Goal: Transaction & Acquisition: Obtain resource

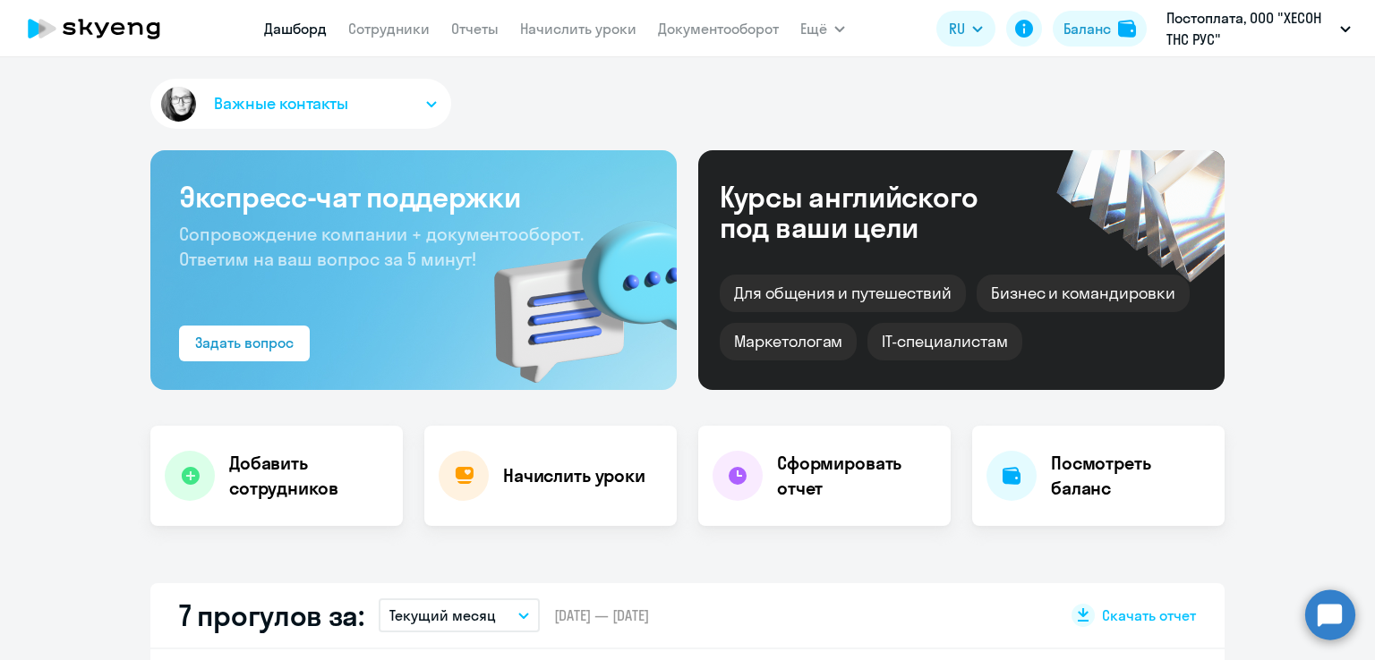
select select "30"
click at [464, 34] on link "Отчеты" at bounding box center [474, 29] width 47 height 18
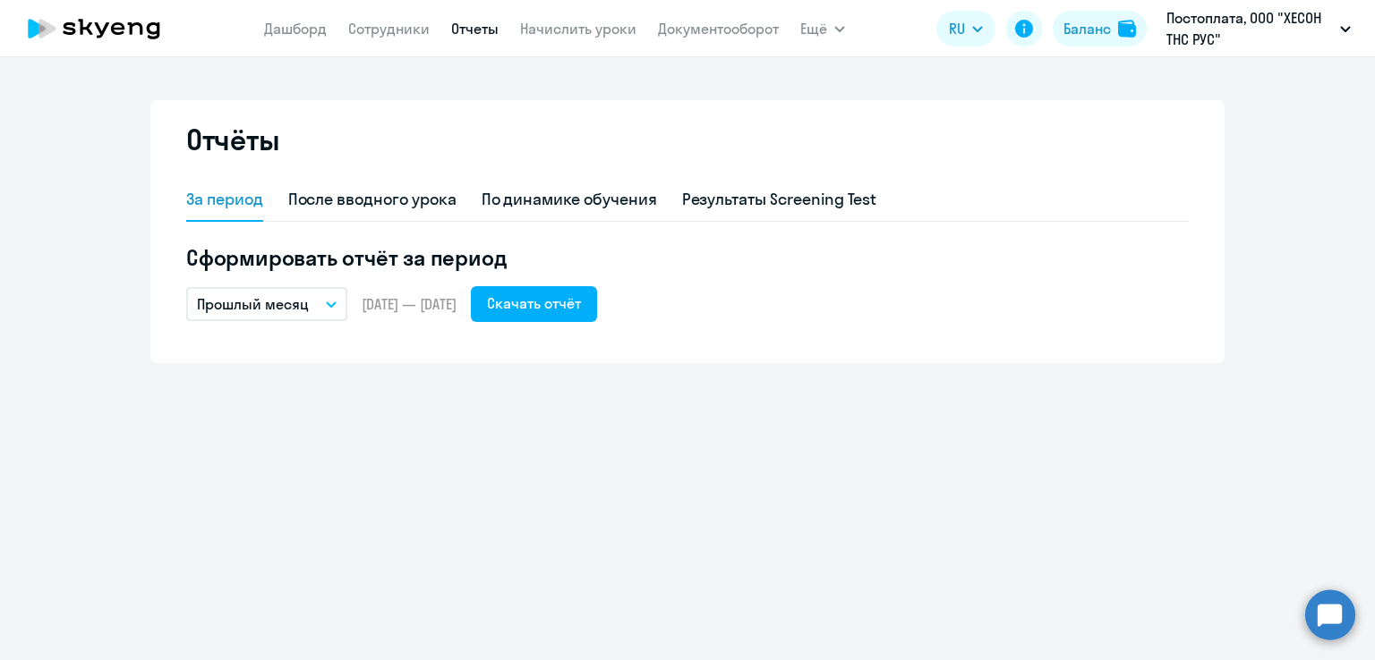
click at [301, 306] on p "Прошлый месяц" at bounding box center [253, 304] width 112 height 21
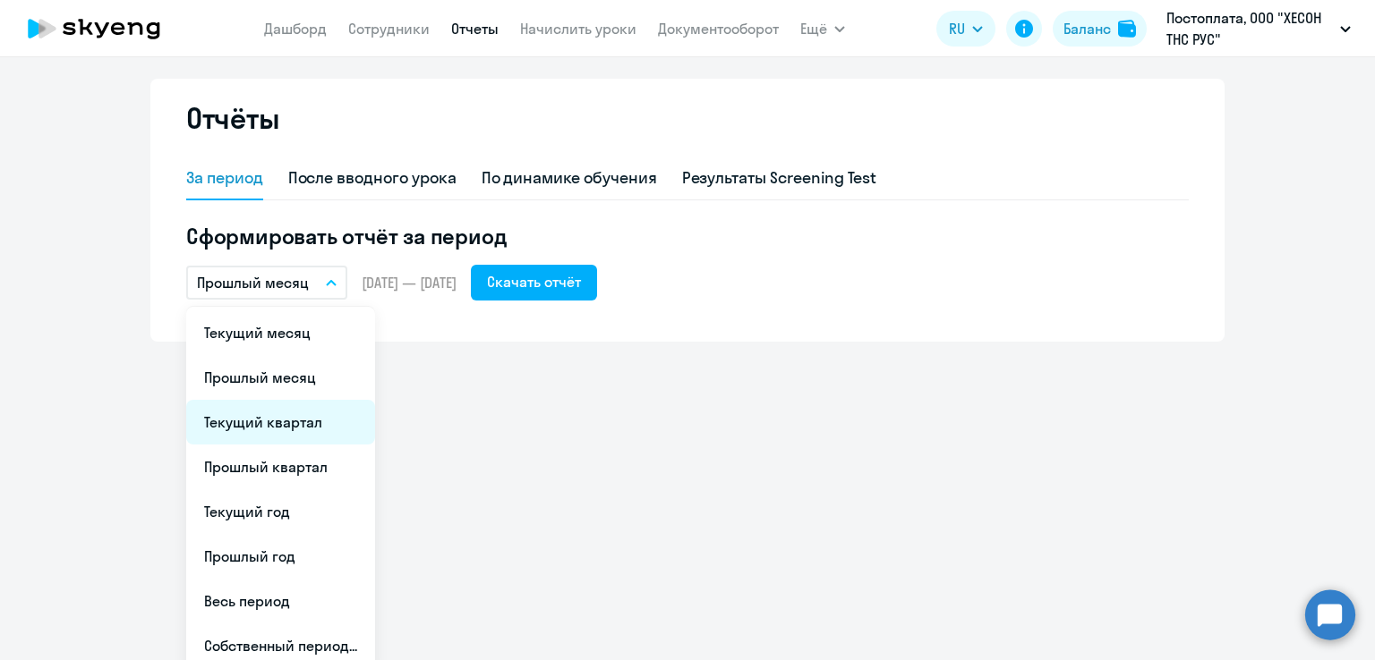
scroll to position [33, 0]
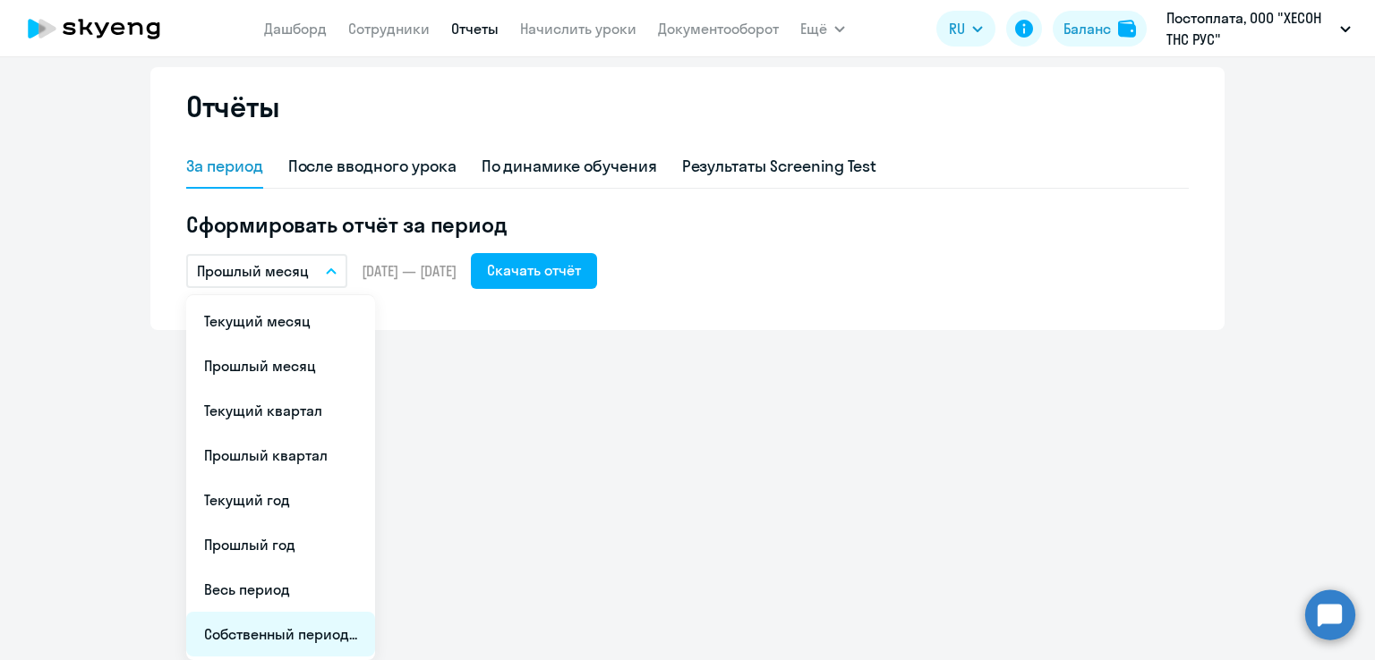
click at [273, 627] on li "Собственный период..." at bounding box center [280, 634] width 189 height 45
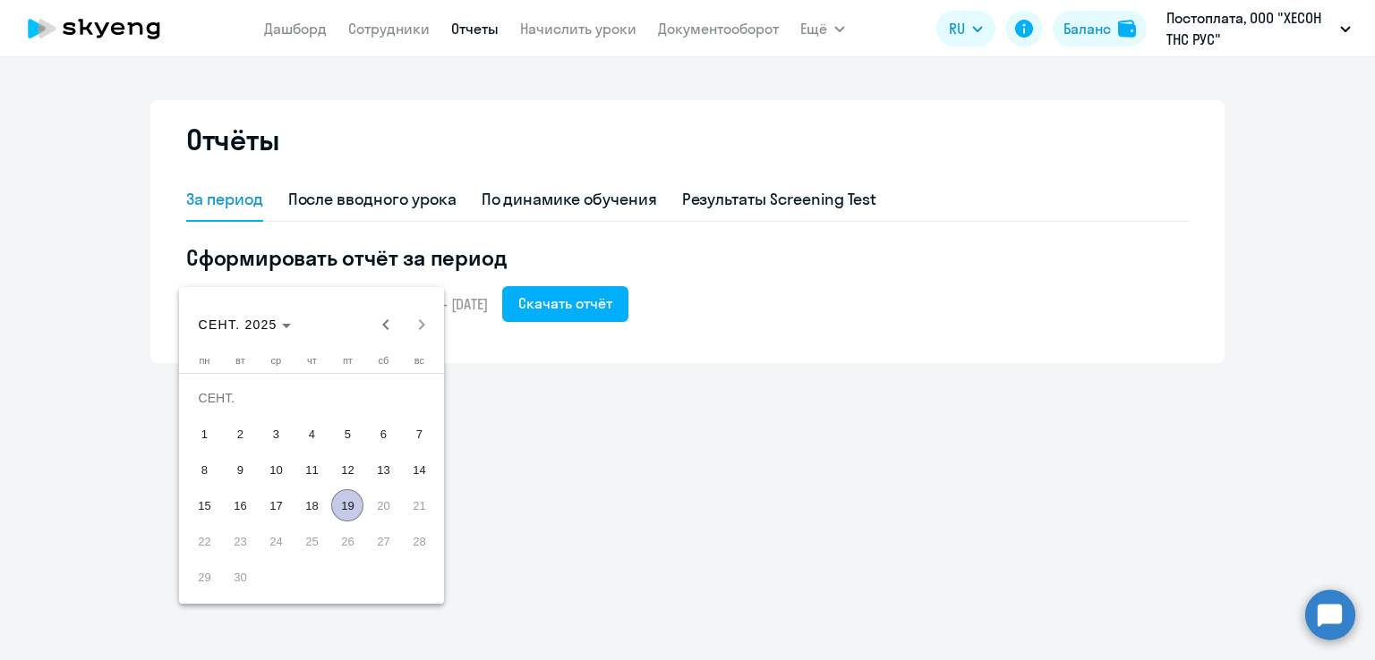
scroll to position [0, 0]
click at [380, 328] on span "Previous month" at bounding box center [386, 325] width 36 height 36
click at [383, 319] on span "Previous month" at bounding box center [386, 325] width 36 height 36
click at [238, 433] on span "1" at bounding box center [240, 434] width 32 height 32
click at [422, 322] on span "Next month" at bounding box center [422, 325] width 36 height 36
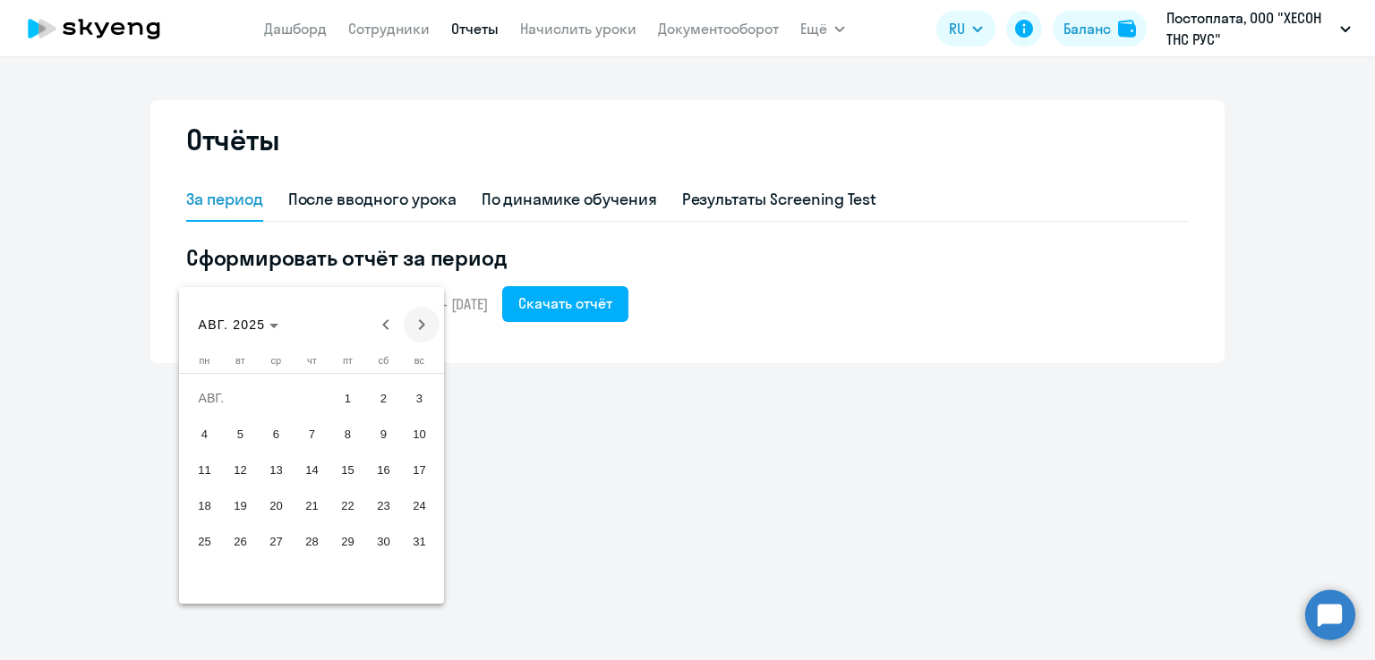
click at [422, 322] on span "Next month" at bounding box center [422, 325] width 36 height 36
click at [346, 509] on span "19" at bounding box center [347, 506] width 32 height 32
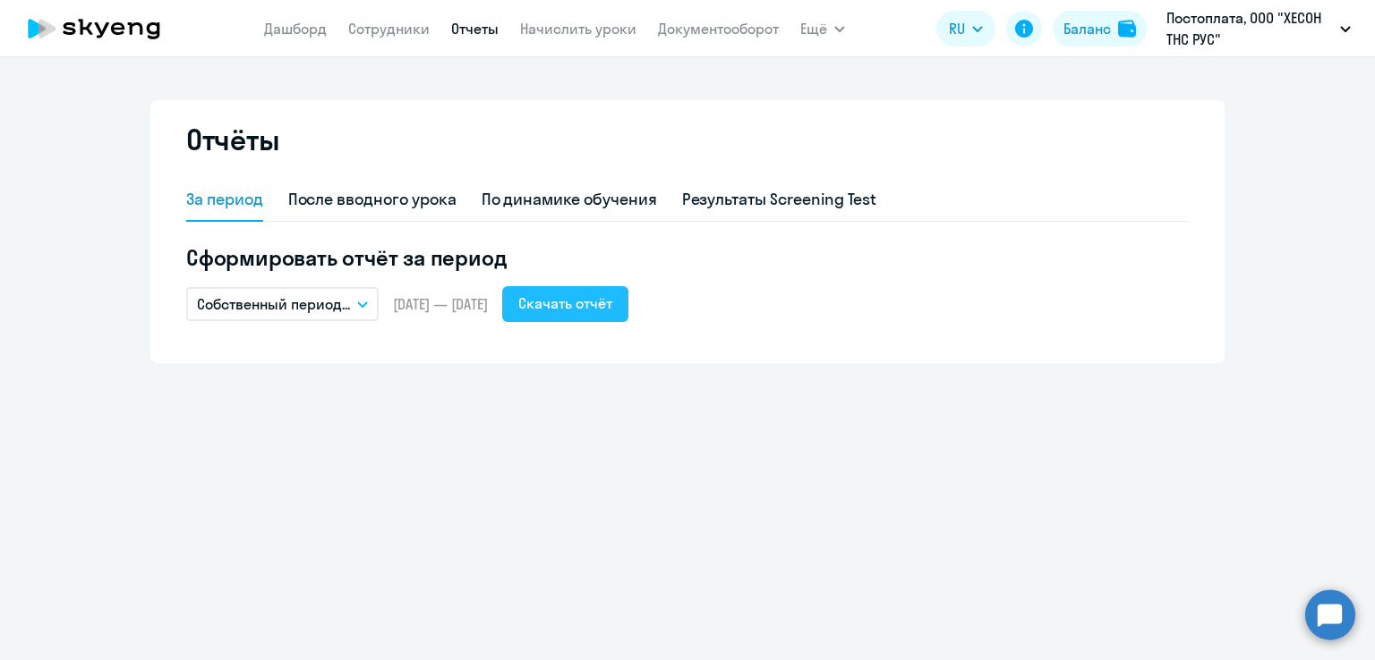
click at [612, 305] on div "Скачать отчёт" at bounding box center [565, 303] width 94 height 21
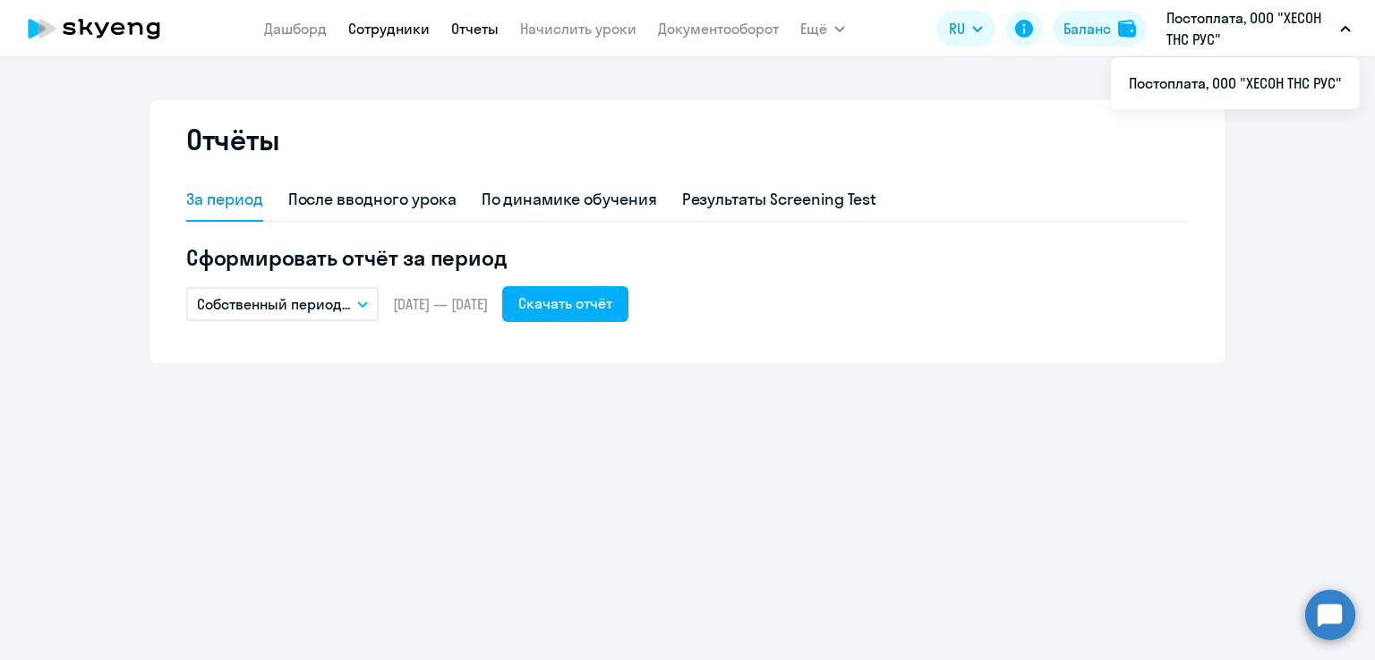
click at [379, 29] on link "Сотрудники" at bounding box center [388, 29] width 81 height 18
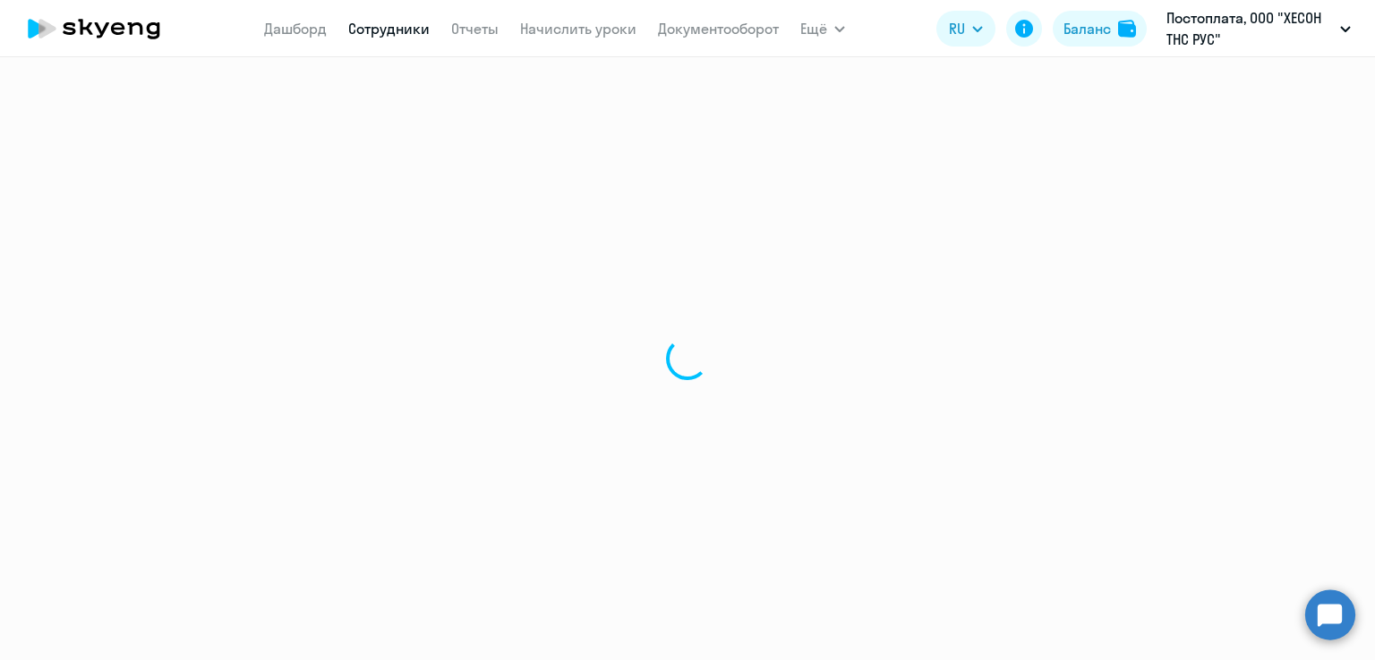
select select "30"
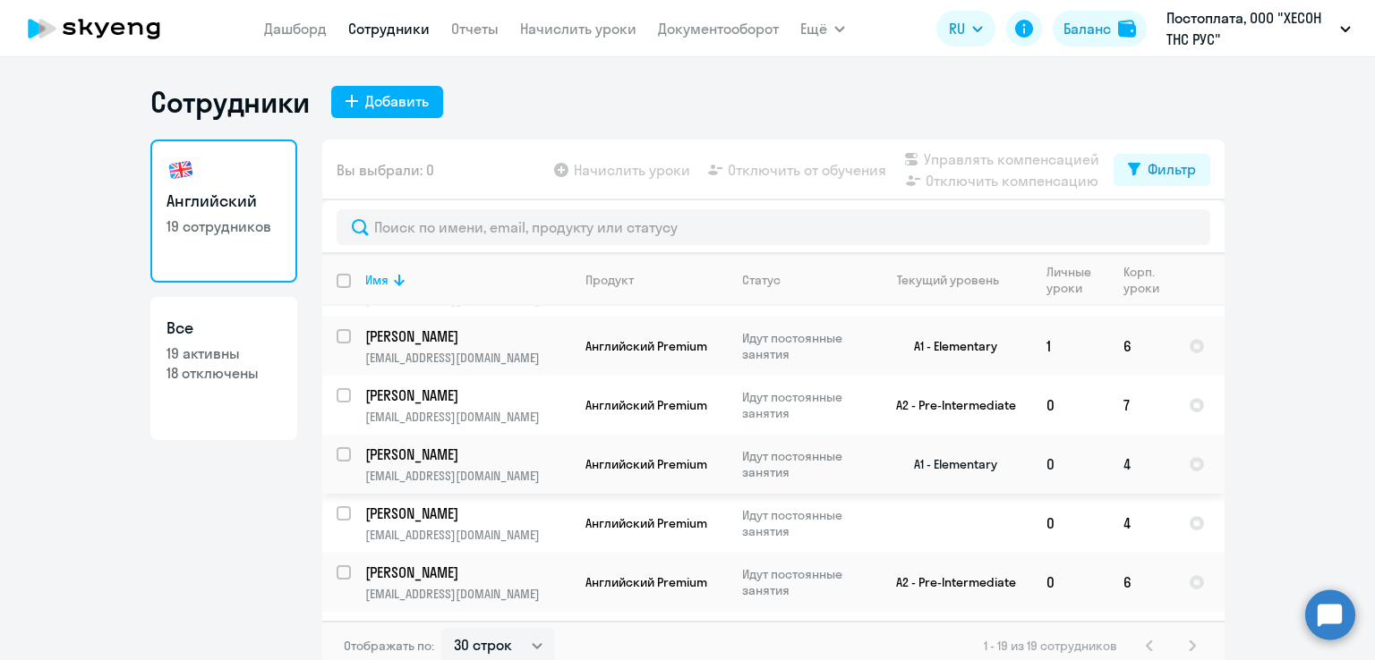
scroll to position [716, 0]
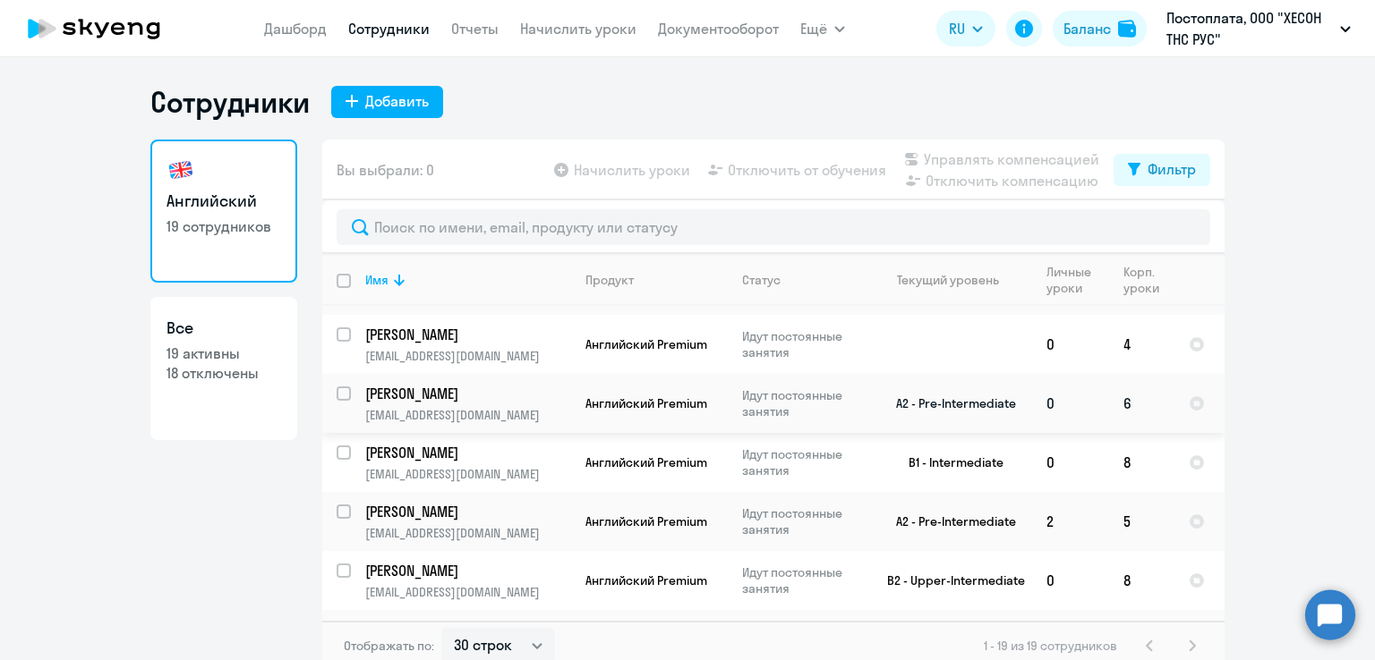
click at [469, 384] on p "[PERSON_NAME]" at bounding box center [466, 394] width 202 height 20
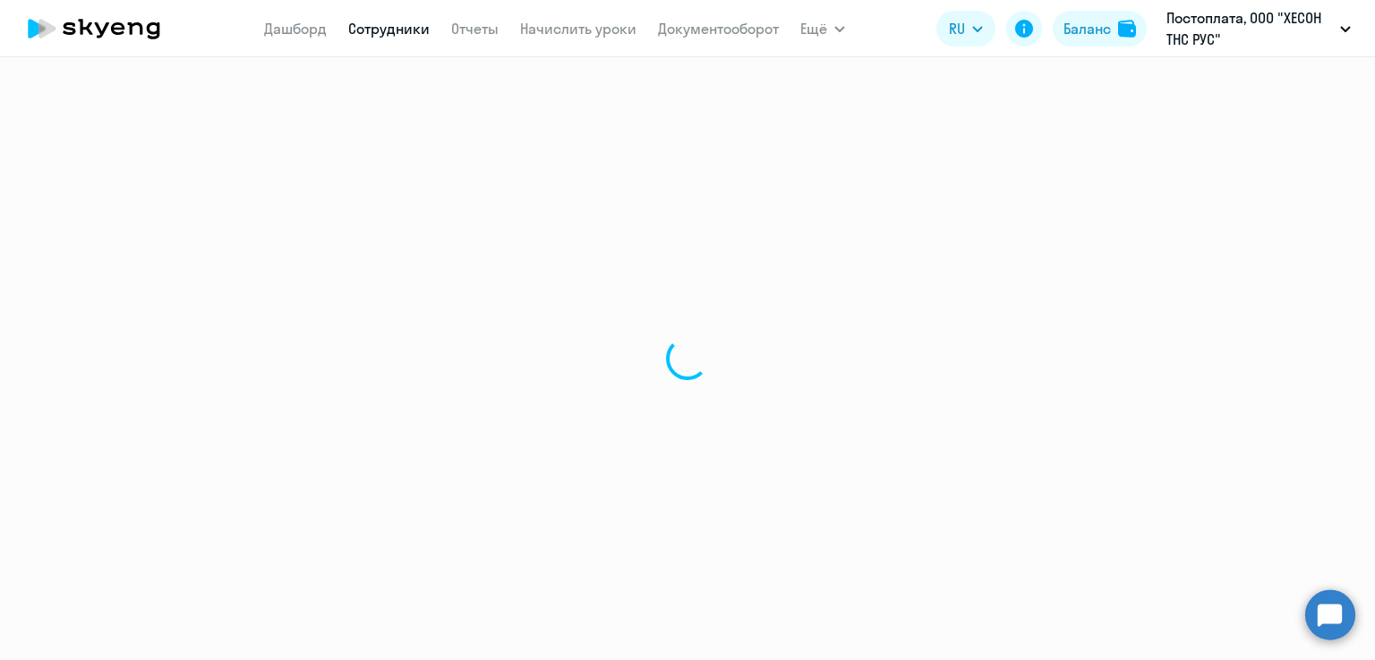
select select "english"
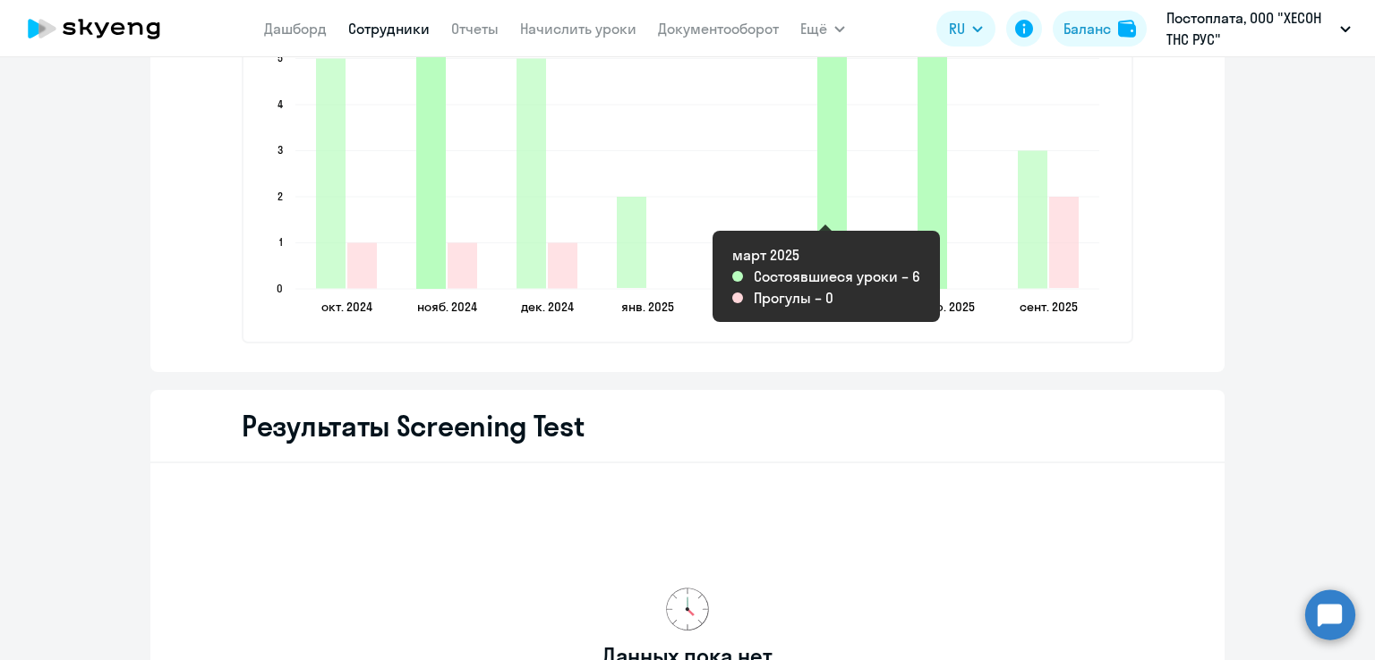
scroll to position [2506, 0]
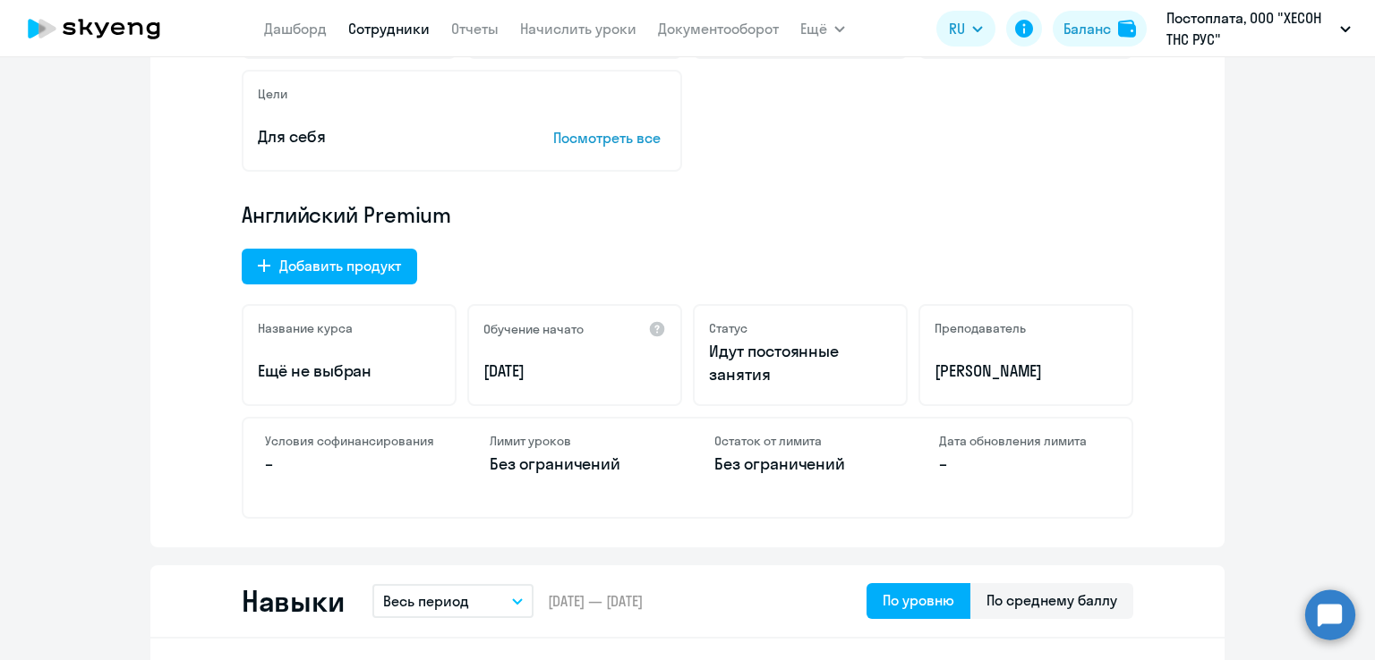
scroll to position [0, 0]
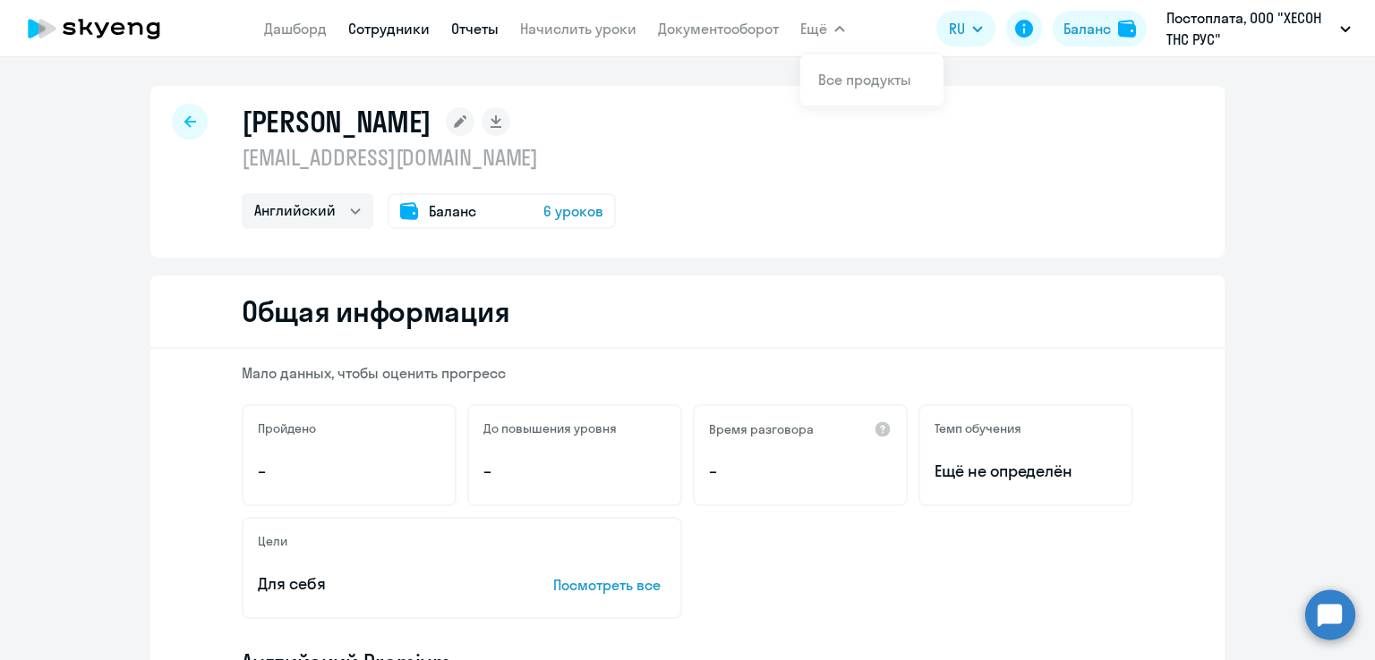
click at [468, 29] on link "Отчеты" at bounding box center [474, 29] width 47 height 18
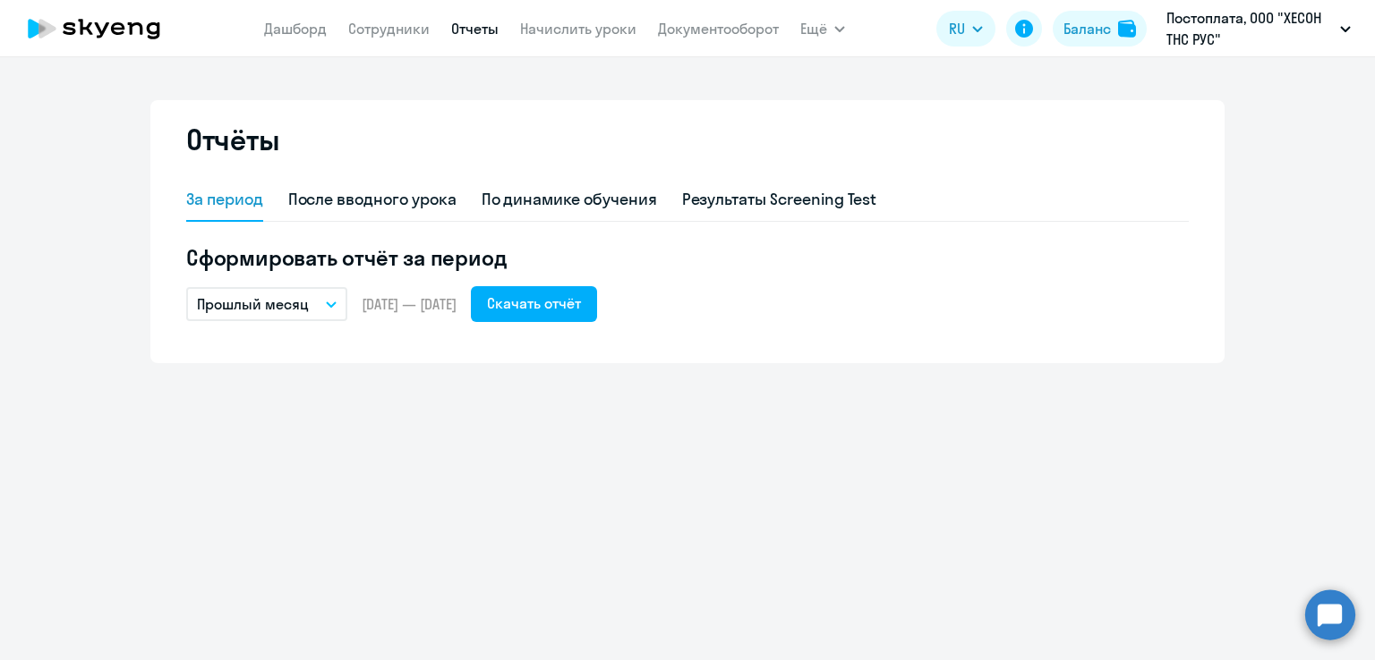
click at [286, 299] on p "Прошлый месяц" at bounding box center [253, 304] width 112 height 21
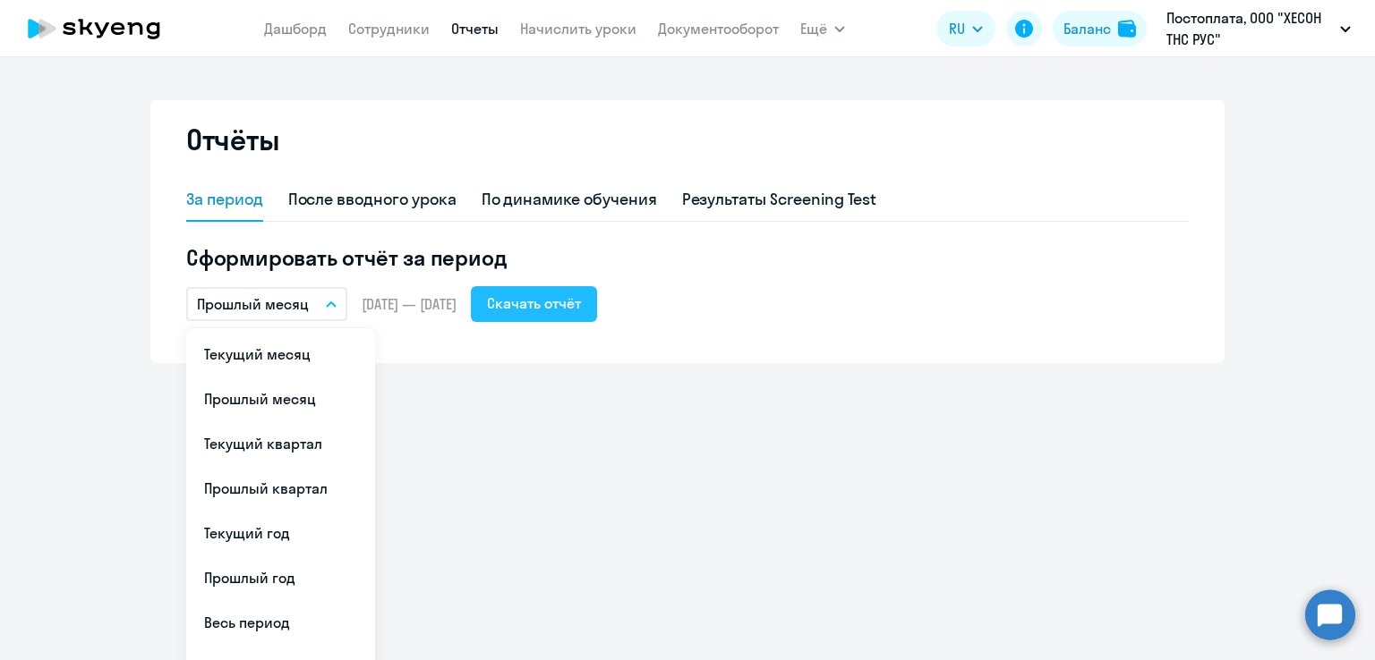
click at [552, 312] on div "Скачать отчёт" at bounding box center [534, 303] width 94 height 21
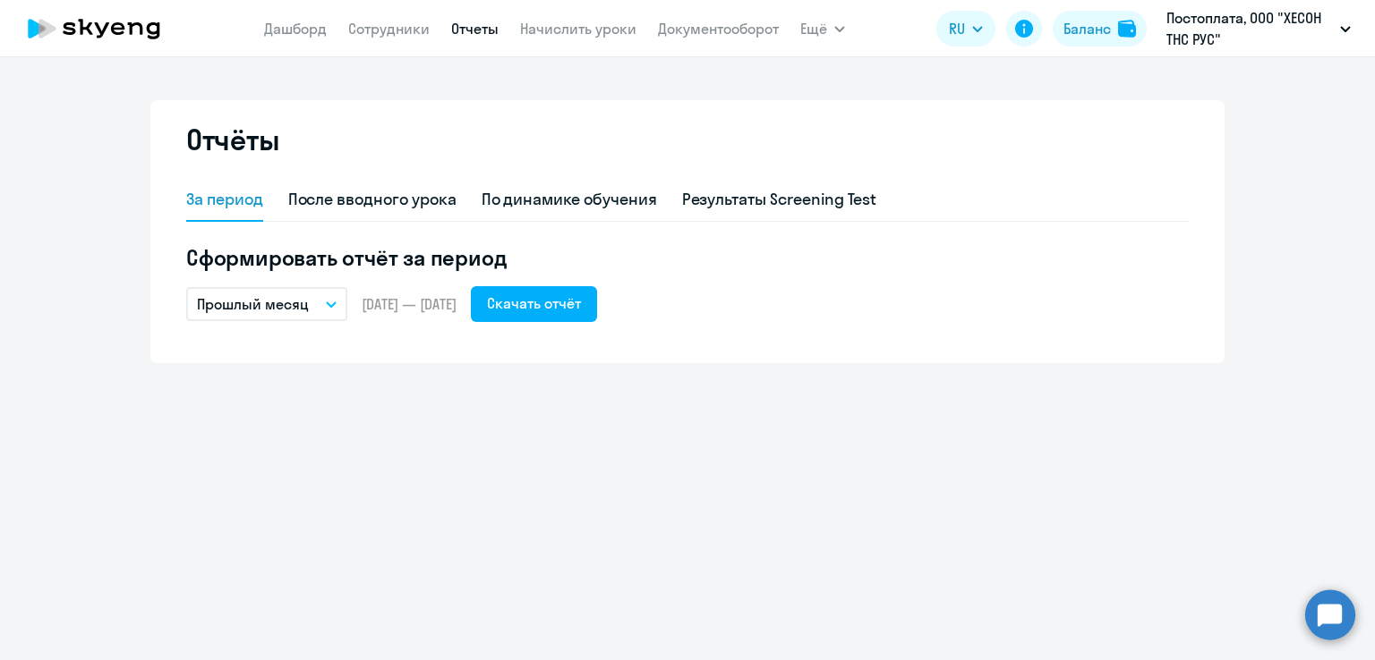
click at [323, 306] on button "Прошлый месяц" at bounding box center [266, 304] width 161 height 34
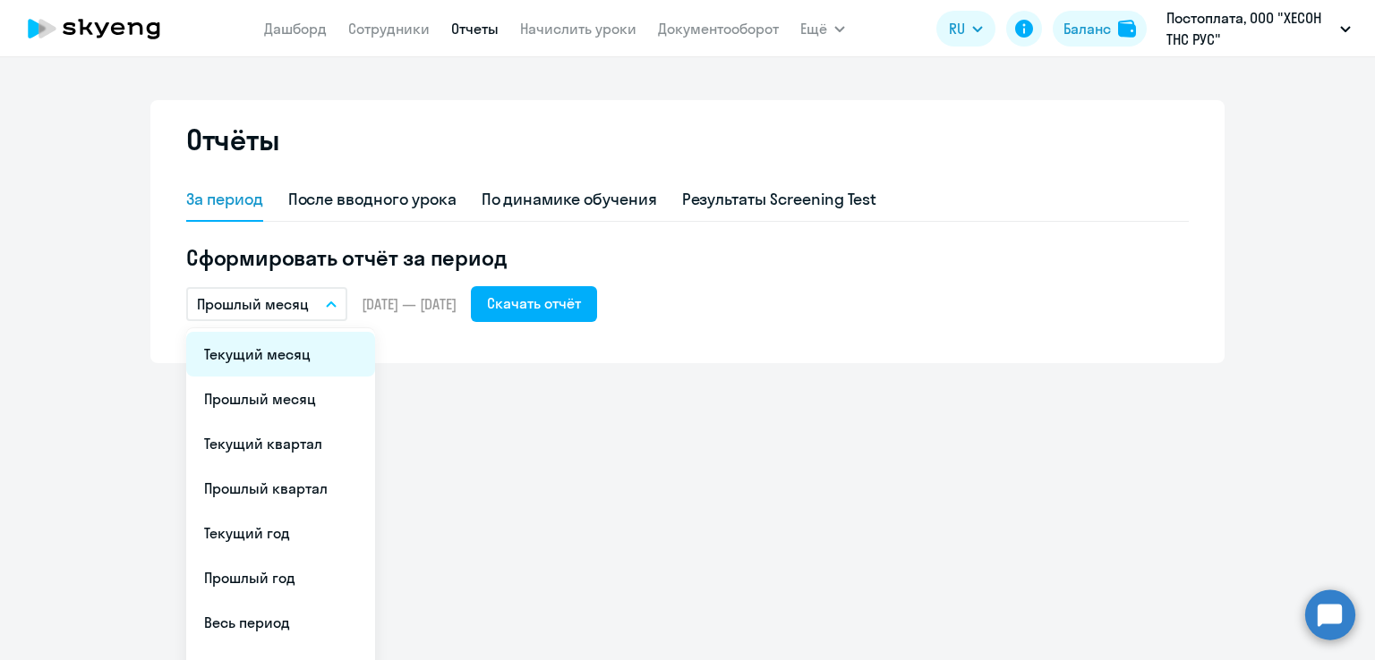
click at [283, 352] on li "Текущий месяц" at bounding box center [280, 354] width 189 height 45
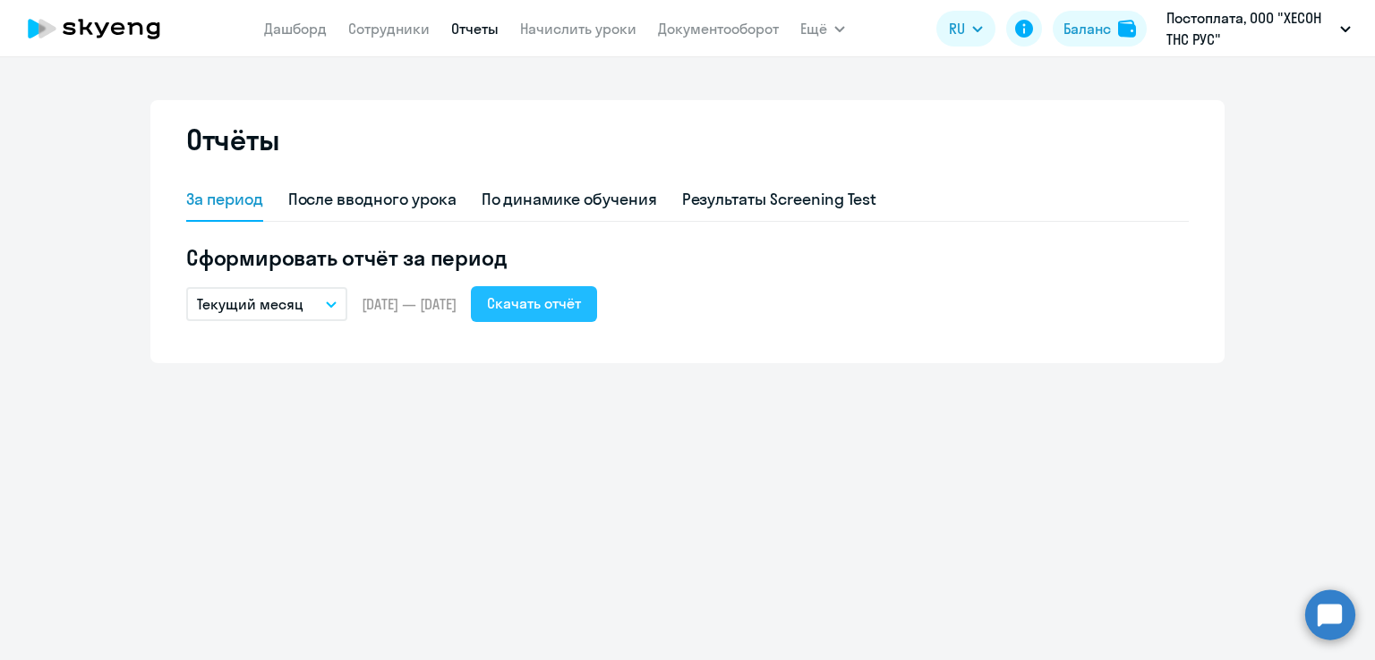
click at [565, 302] on div "Скачать отчёт" at bounding box center [534, 303] width 94 height 21
click at [402, 32] on link "Сотрудники" at bounding box center [388, 29] width 81 height 18
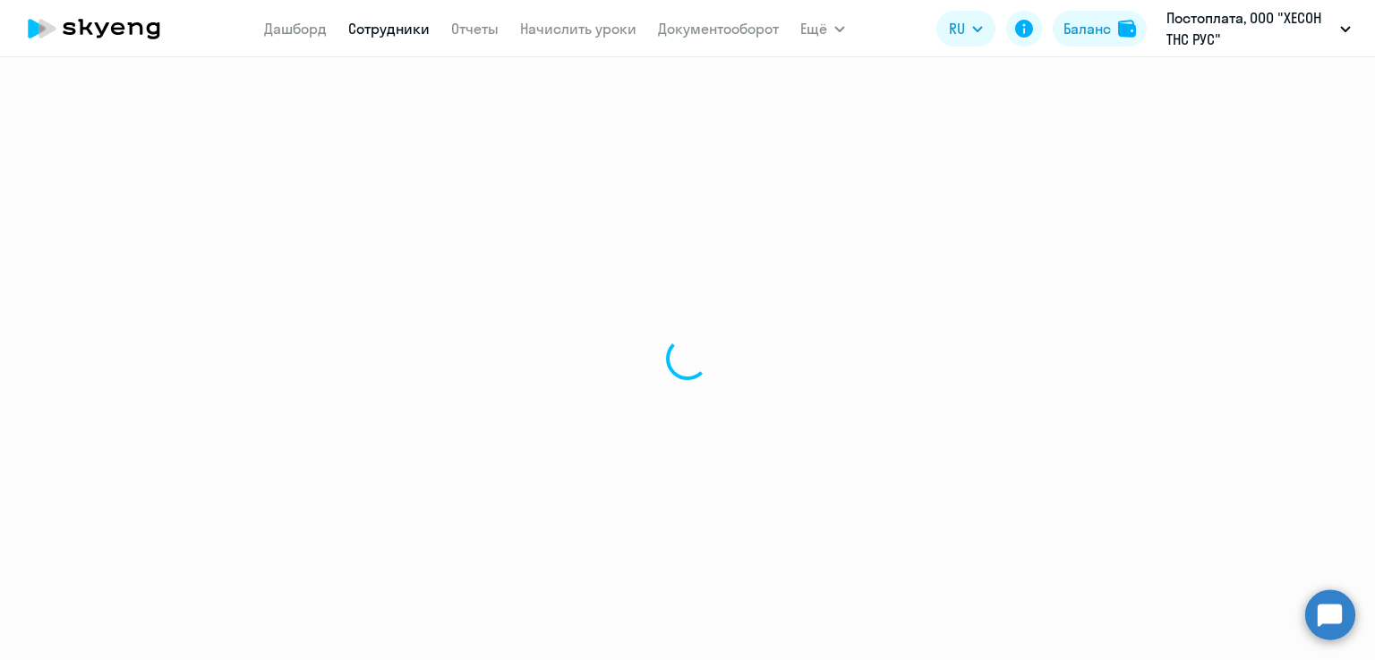
select select "30"
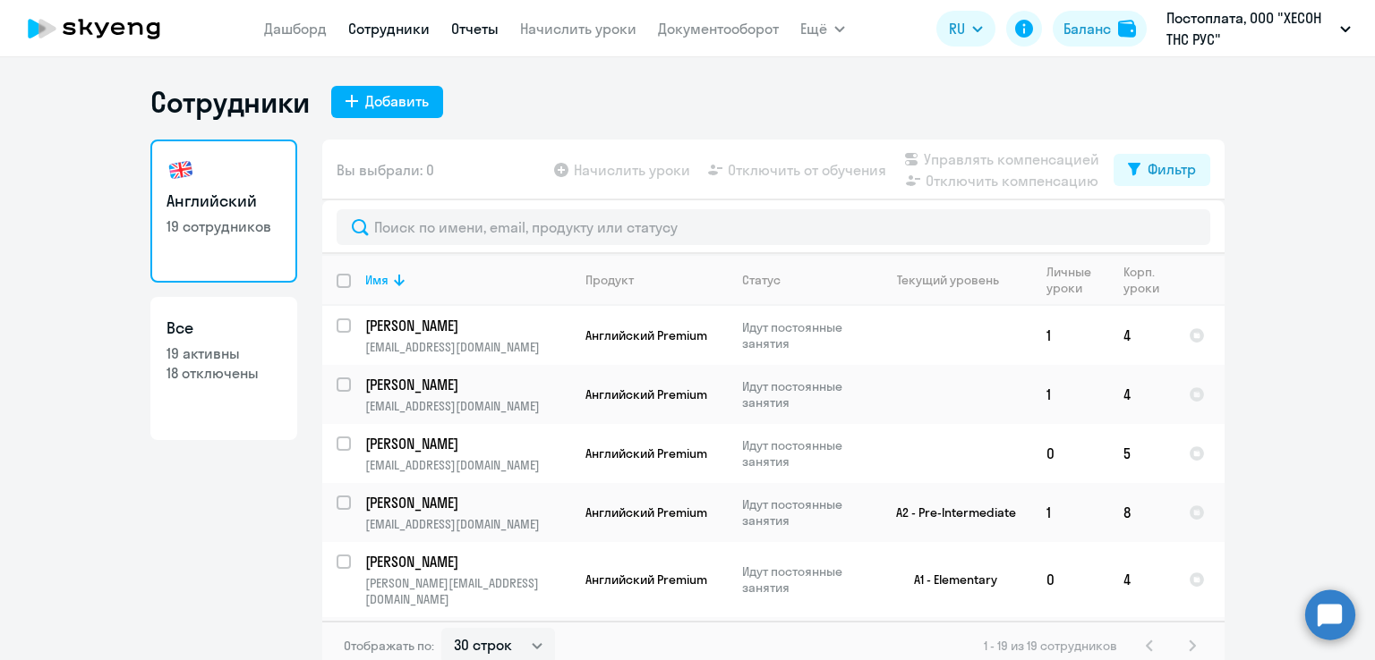
click at [473, 31] on link "Отчеты" at bounding box center [474, 29] width 47 height 18
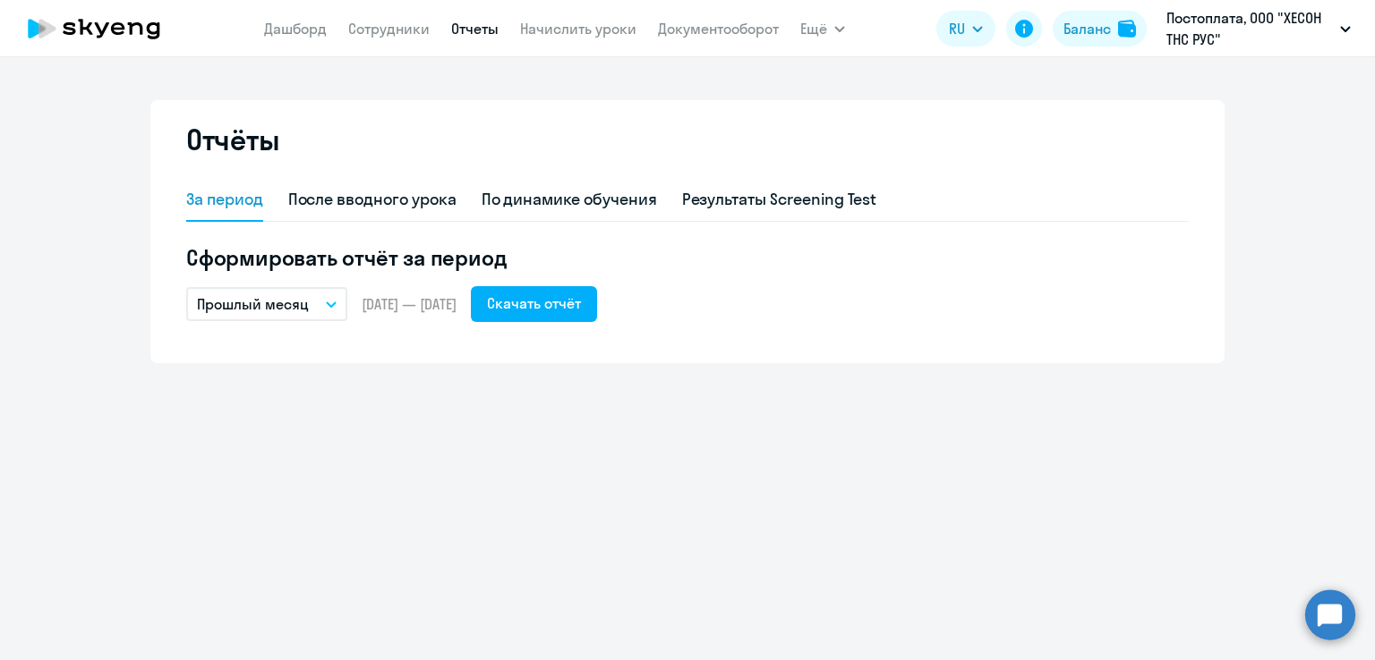
click at [339, 302] on button "Прошлый месяц" at bounding box center [266, 304] width 161 height 34
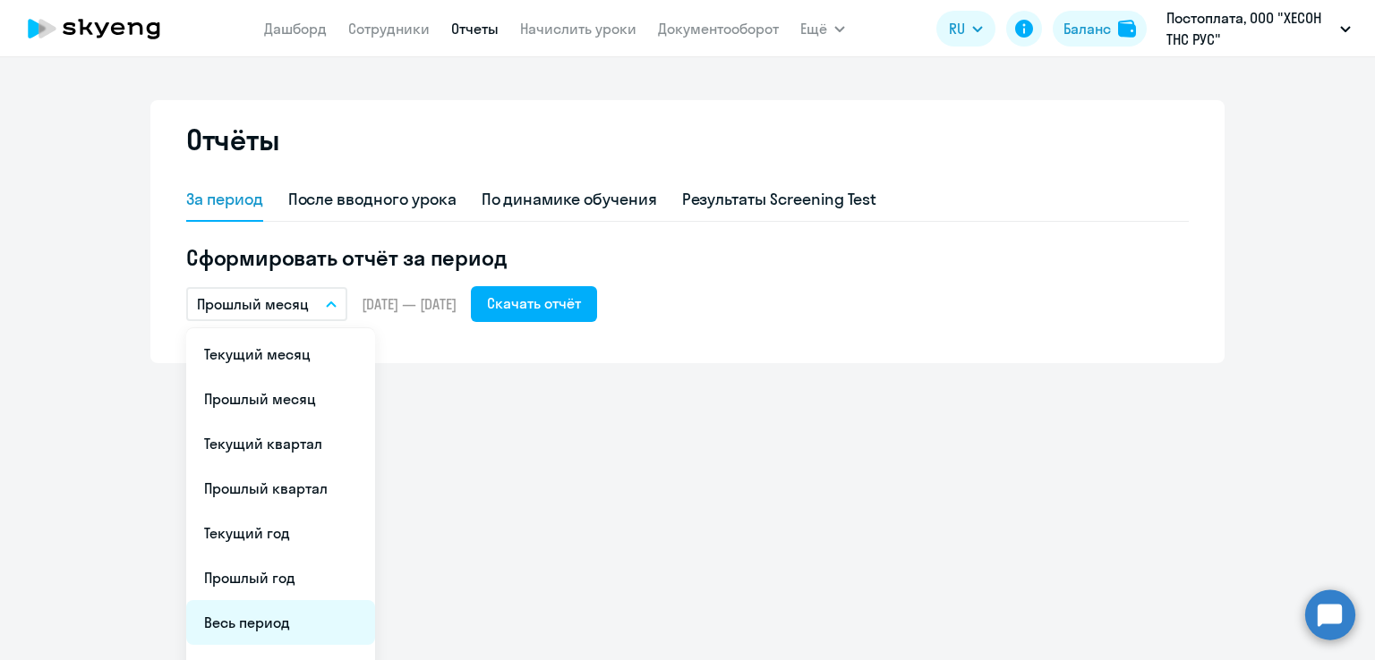
click at [261, 622] on li "Весь период" at bounding box center [280, 623] width 189 height 45
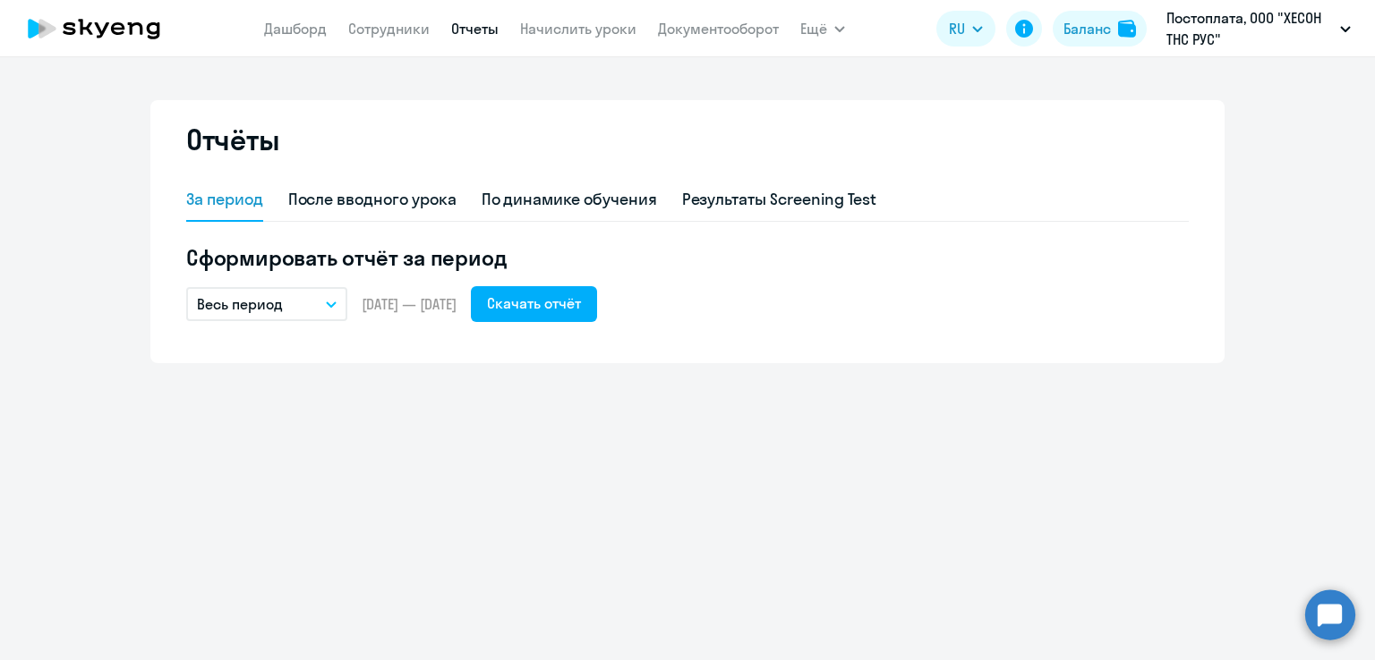
click at [333, 302] on icon "button" at bounding box center [331, 305] width 11 height 6
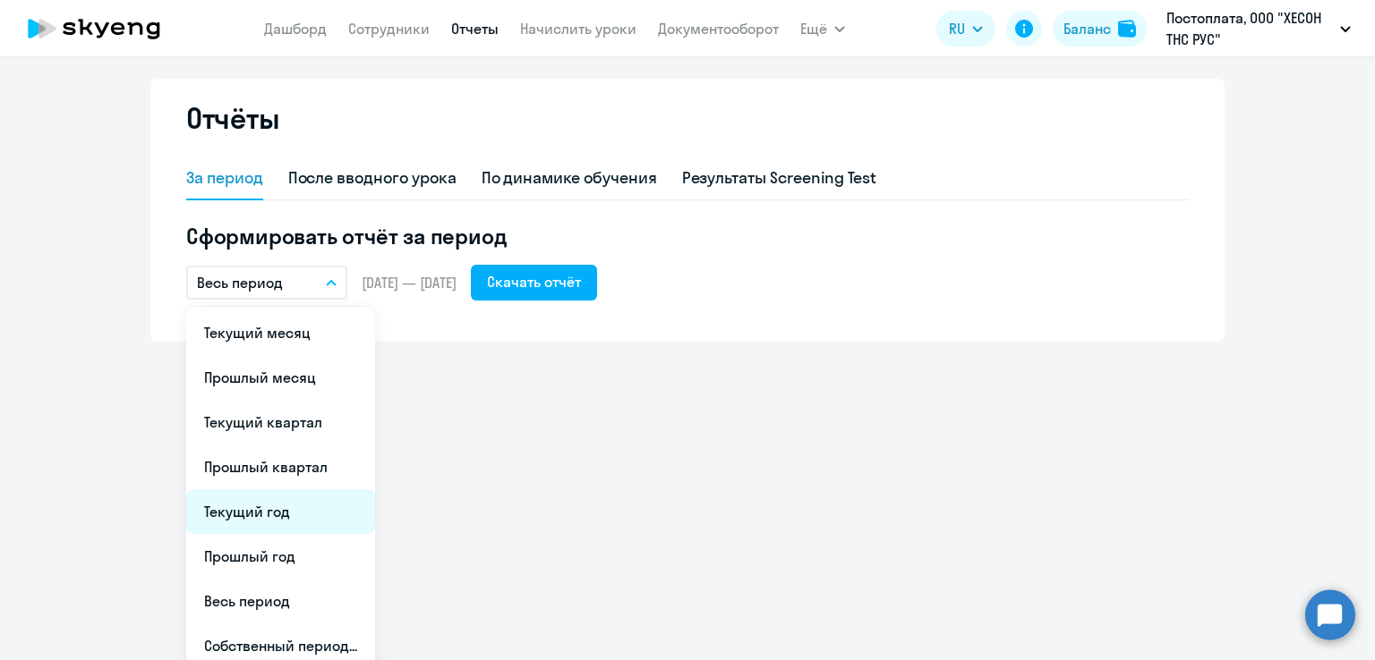
scroll to position [33, 0]
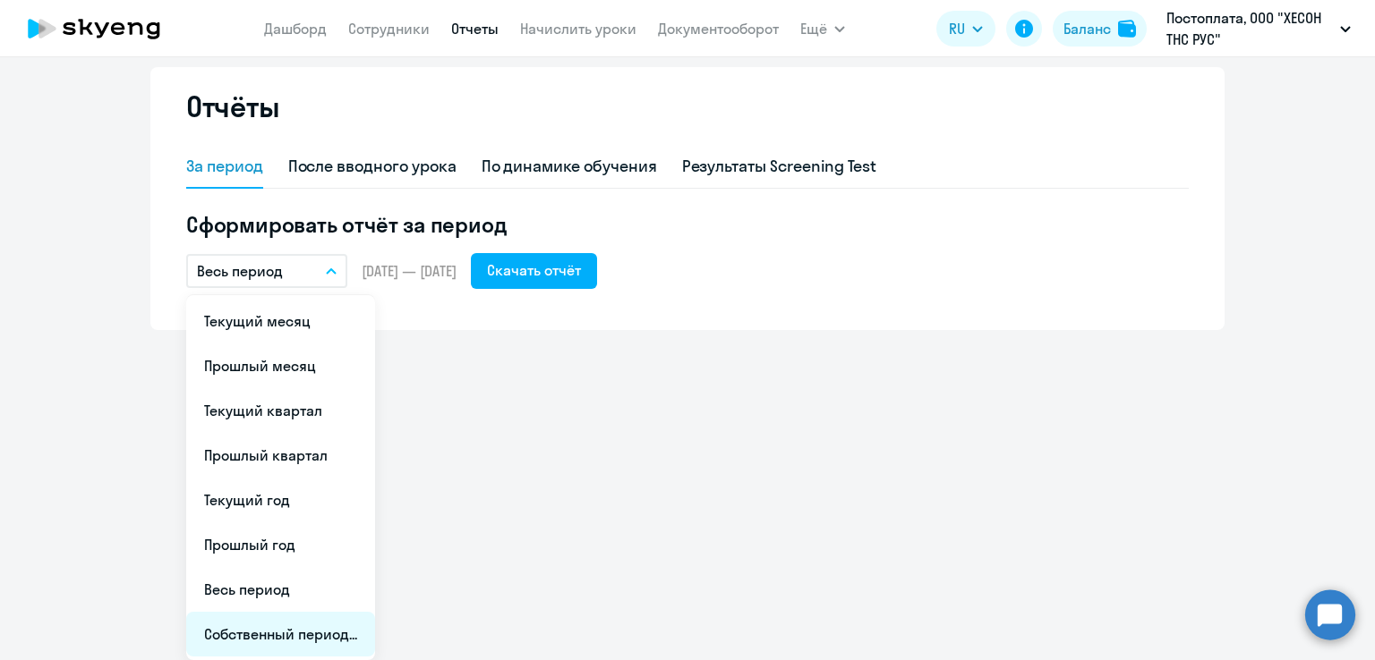
click at [264, 632] on li "Собственный период..." at bounding box center [280, 634] width 189 height 45
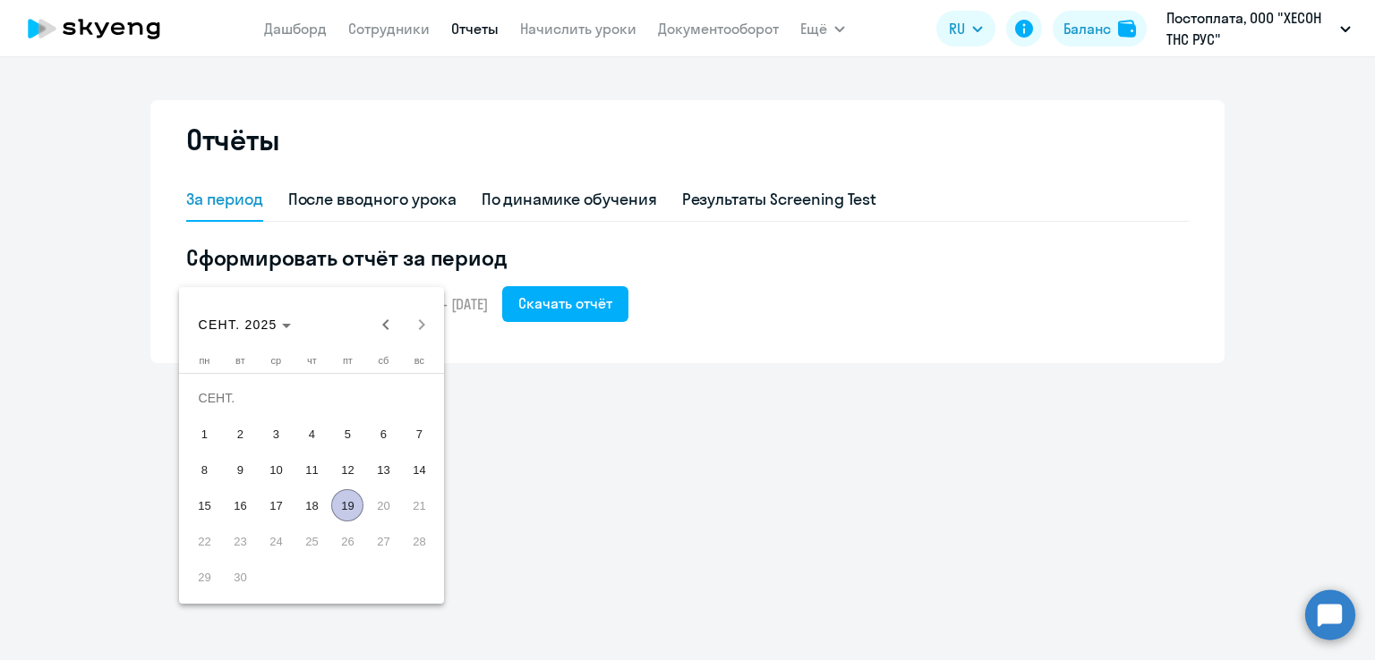
scroll to position [0, 0]
click at [382, 327] on span "Previous month" at bounding box center [386, 325] width 36 height 36
click at [245, 440] on span "1" at bounding box center [240, 434] width 32 height 32
click at [427, 327] on span "Next month" at bounding box center [422, 325] width 36 height 36
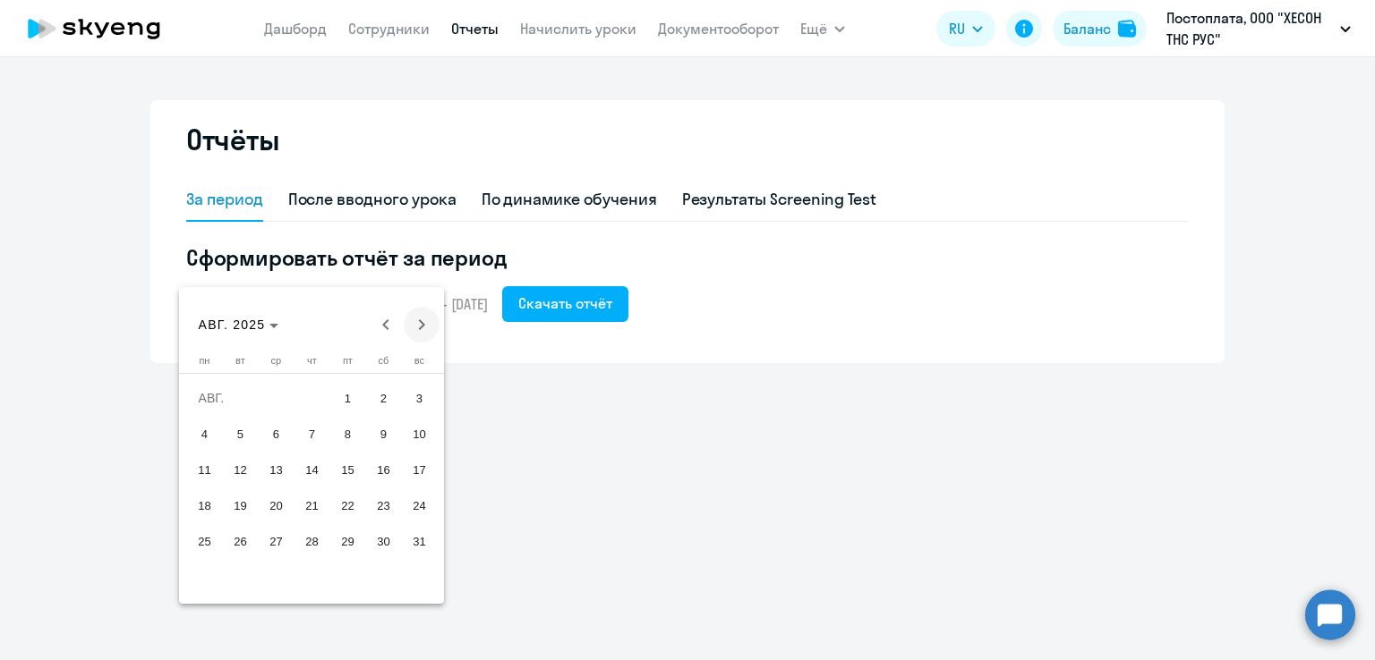
click at [427, 327] on span "Next month" at bounding box center [422, 325] width 36 height 36
click at [344, 502] on span "19" at bounding box center [347, 506] width 32 height 32
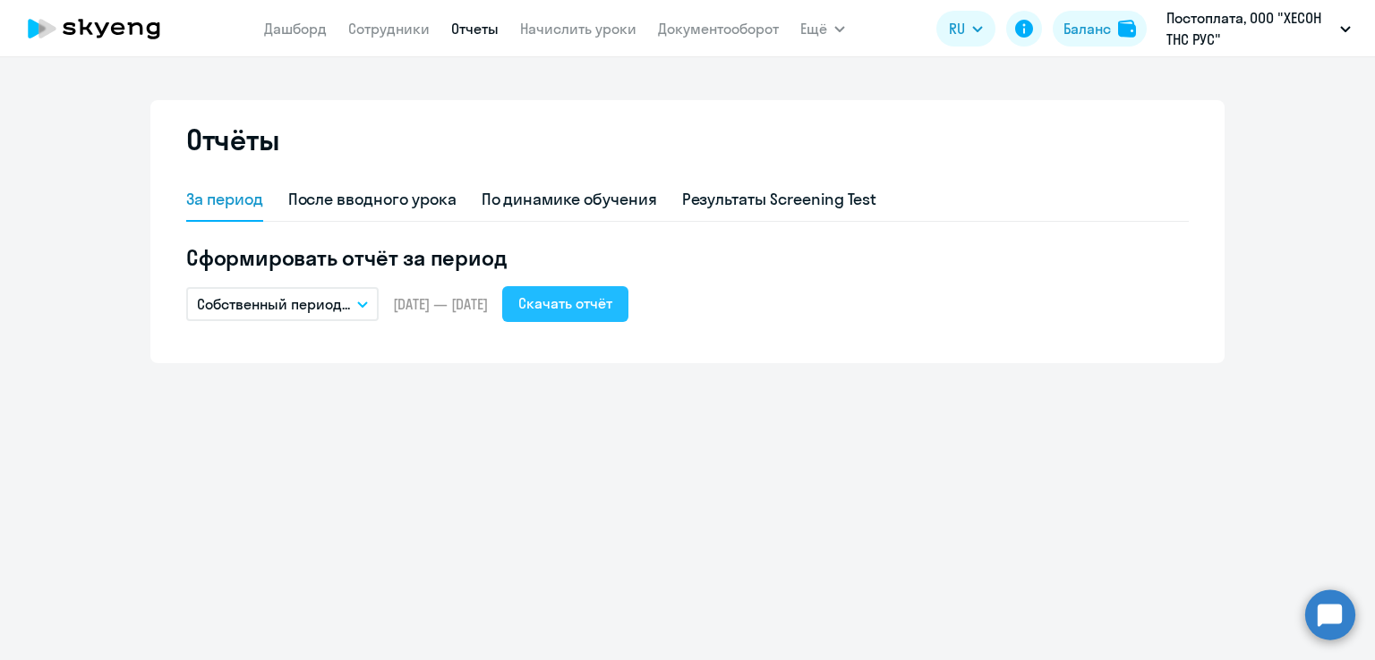
click at [609, 302] on div "Скачать отчёт" at bounding box center [565, 303] width 94 height 21
drag, startPoint x: 805, startPoint y: 234, endPoint x: 764, endPoint y: 256, distance: 46.9
click at [805, 234] on div "За период После вводного урока По динамике обучения Результаты Screening Test С…" at bounding box center [687, 250] width 1002 height 143
